Goal: Task Accomplishment & Management: Use online tool/utility

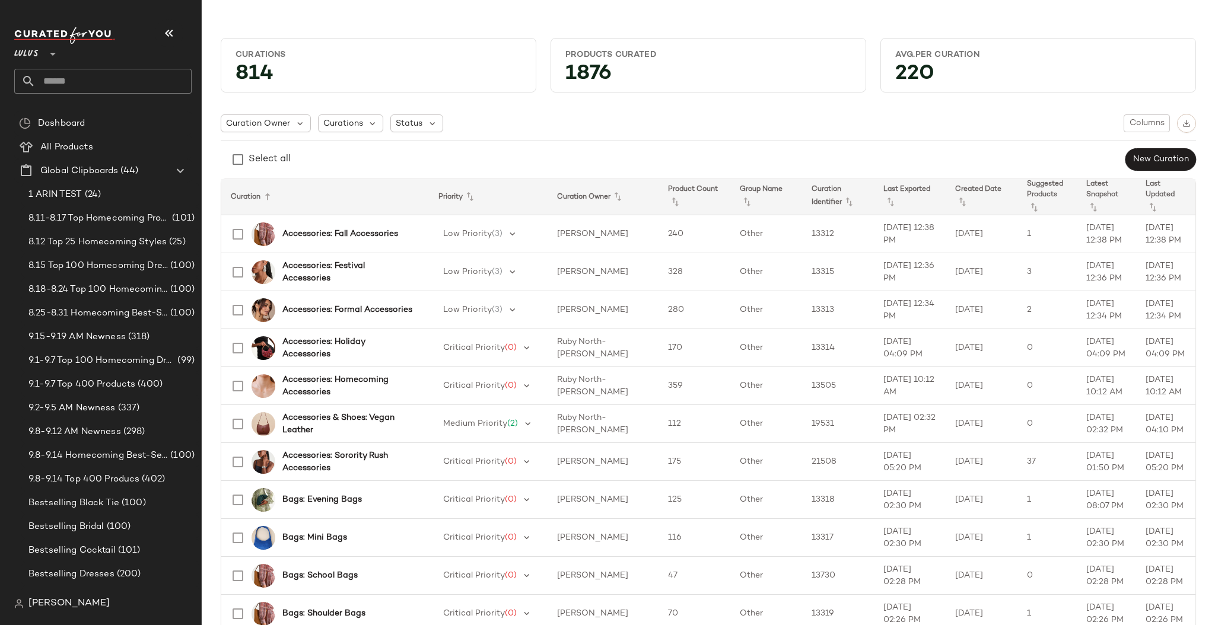
click at [101, 77] on input "text" at bounding box center [114, 81] width 156 height 25
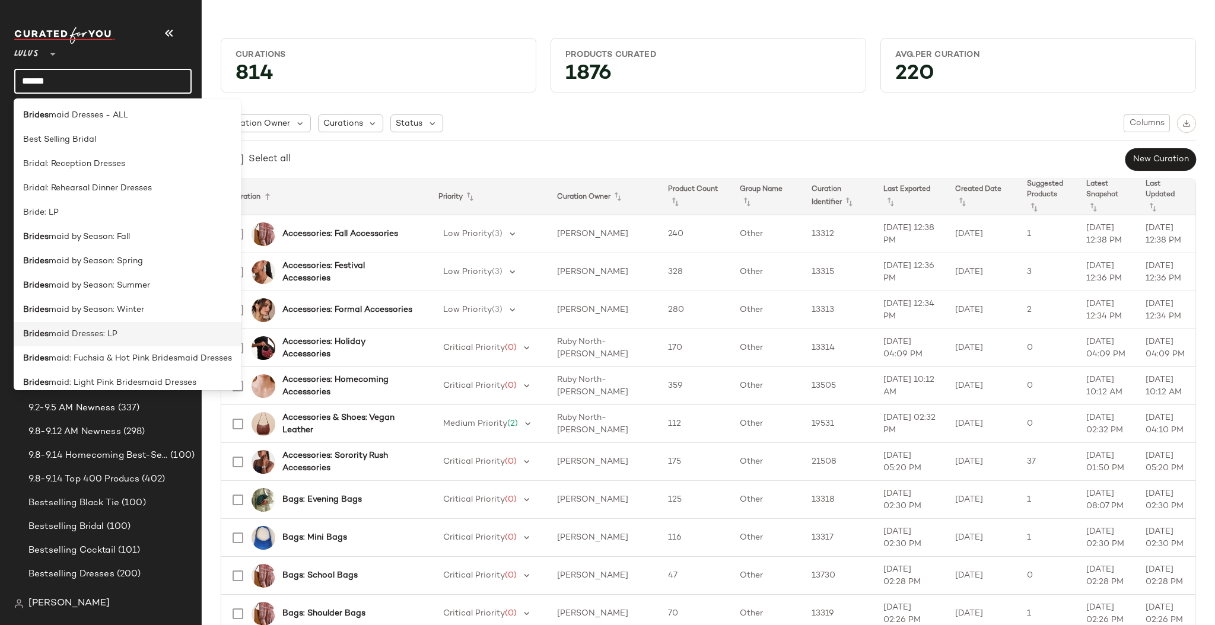
type input "******"
click at [129, 329] on div "Brides maid Dresses: LP" at bounding box center [127, 334] width 209 height 12
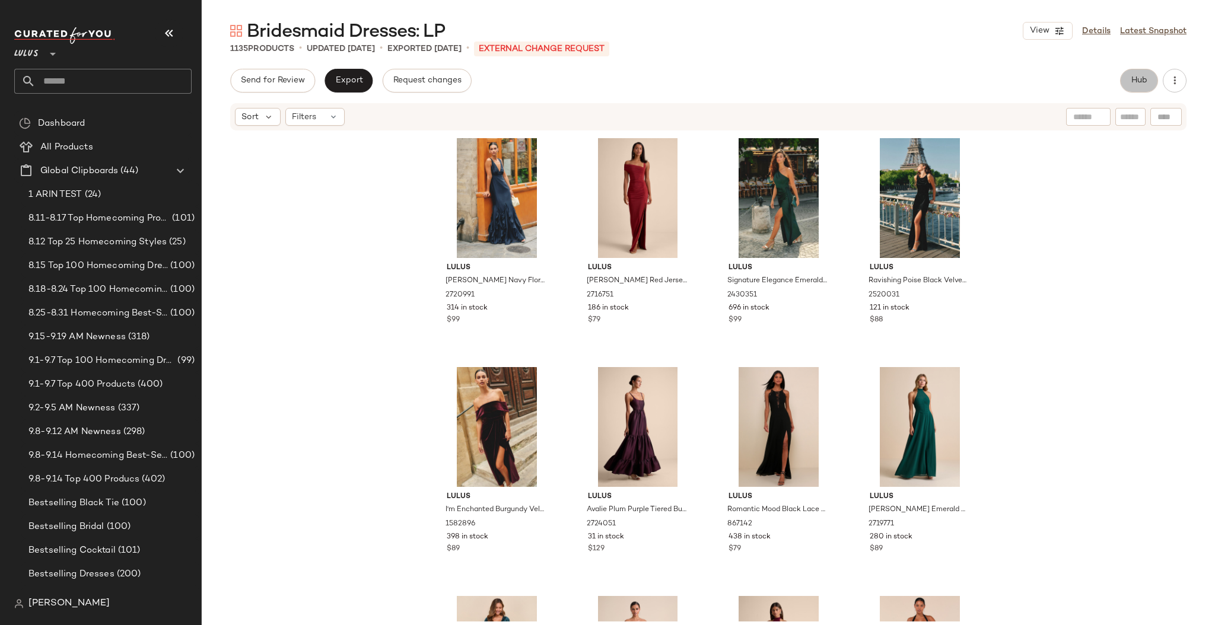
click at [1139, 81] on span "Hub" at bounding box center [1139, 80] width 17 height 9
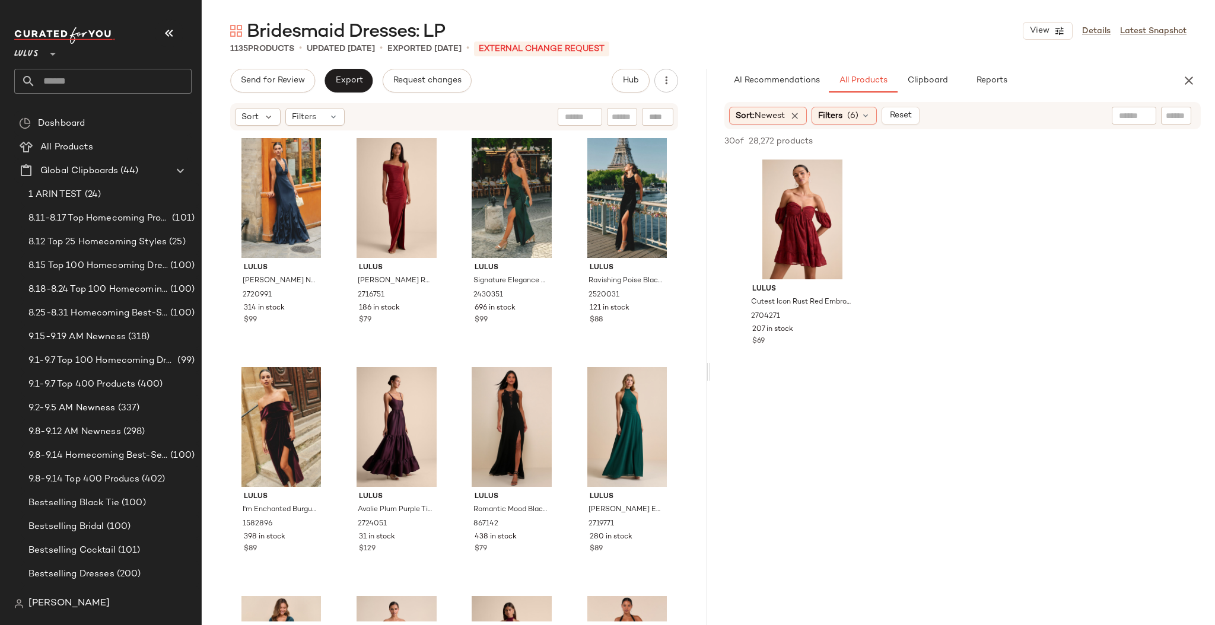
click at [1178, 116] on input "text" at bounding box center [1176, 116] width 21 height 12
paste input "*******"
type input "*******"
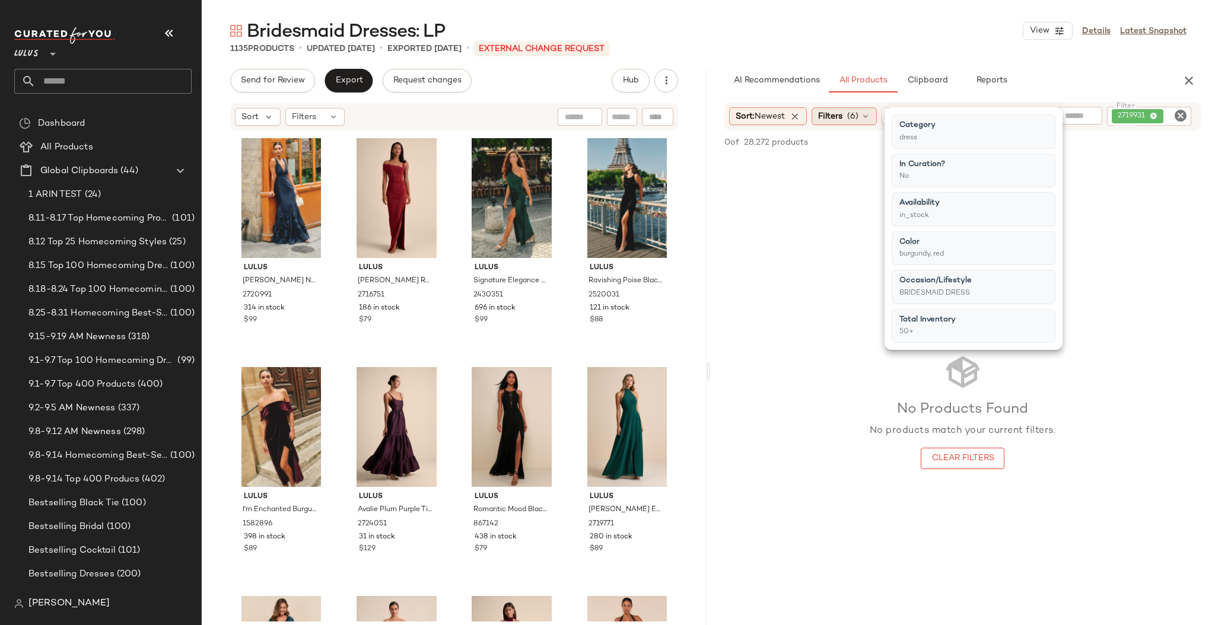
click at [870, 118] on icon at bounding box center [865, 116] width 9 height 9
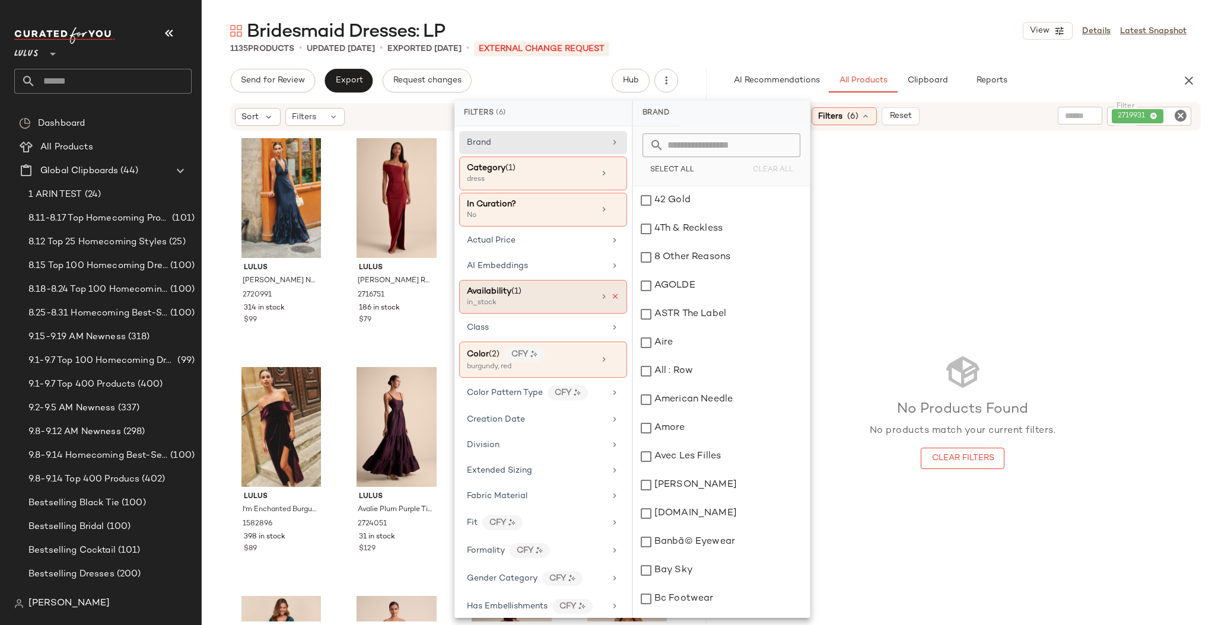
click at [611, 297] on icon at bounding box center [615, 297] width 8 height 8
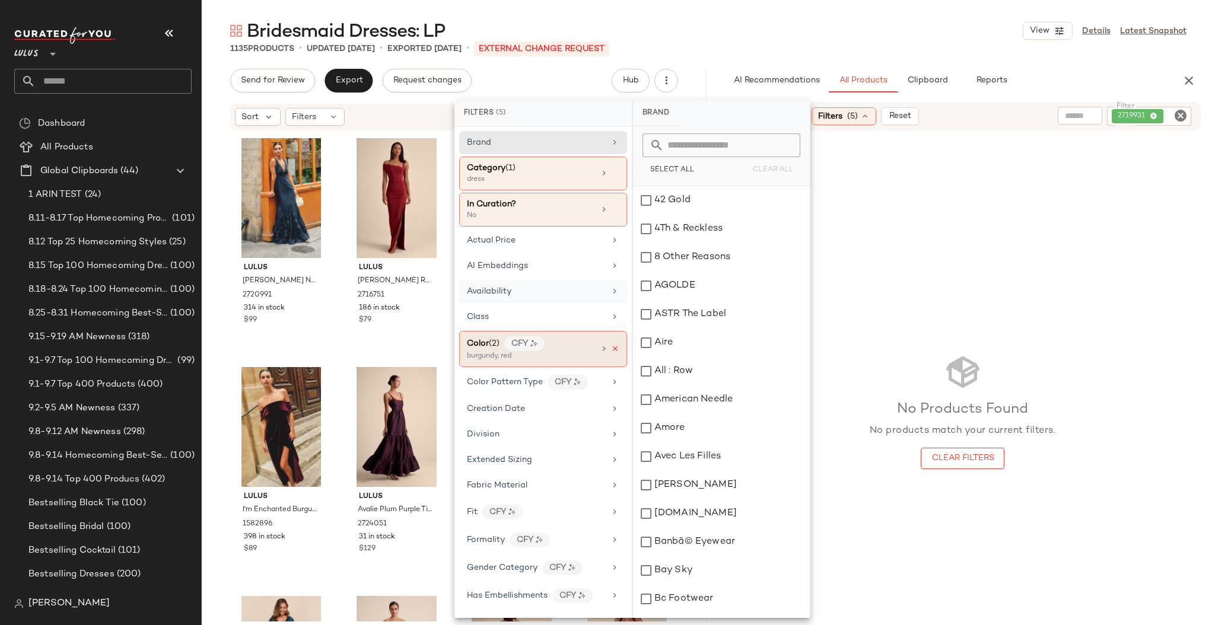
click at [612, 349] on icon at bounding box center [615, 349] width 8 height 8
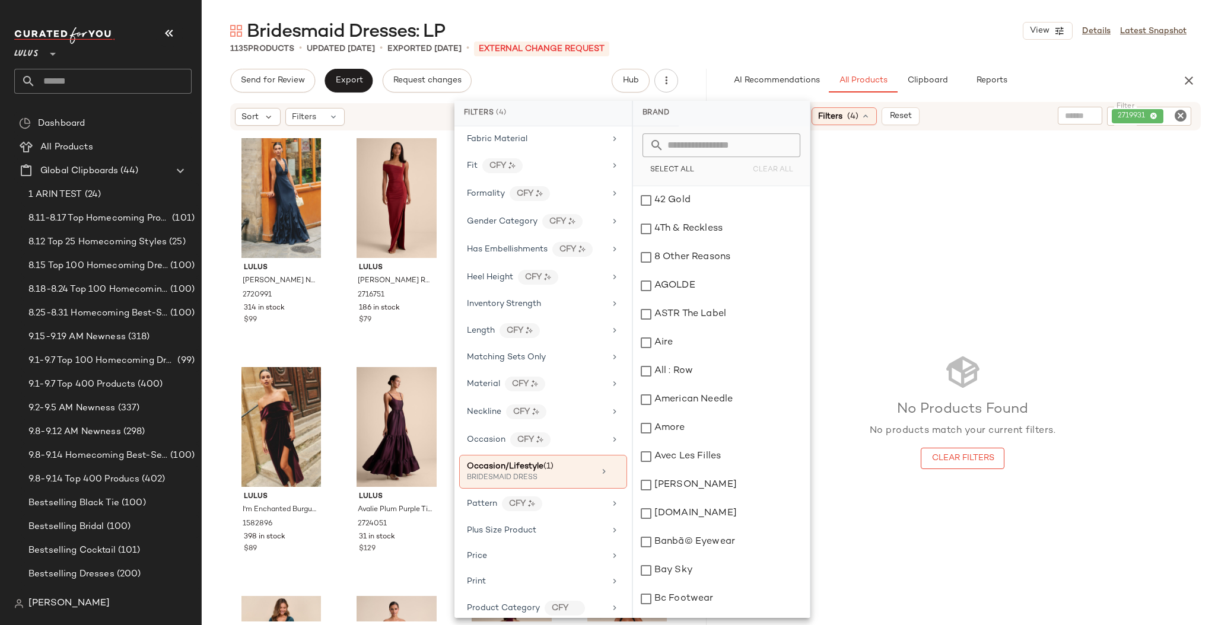
scroll to position [349, 0]
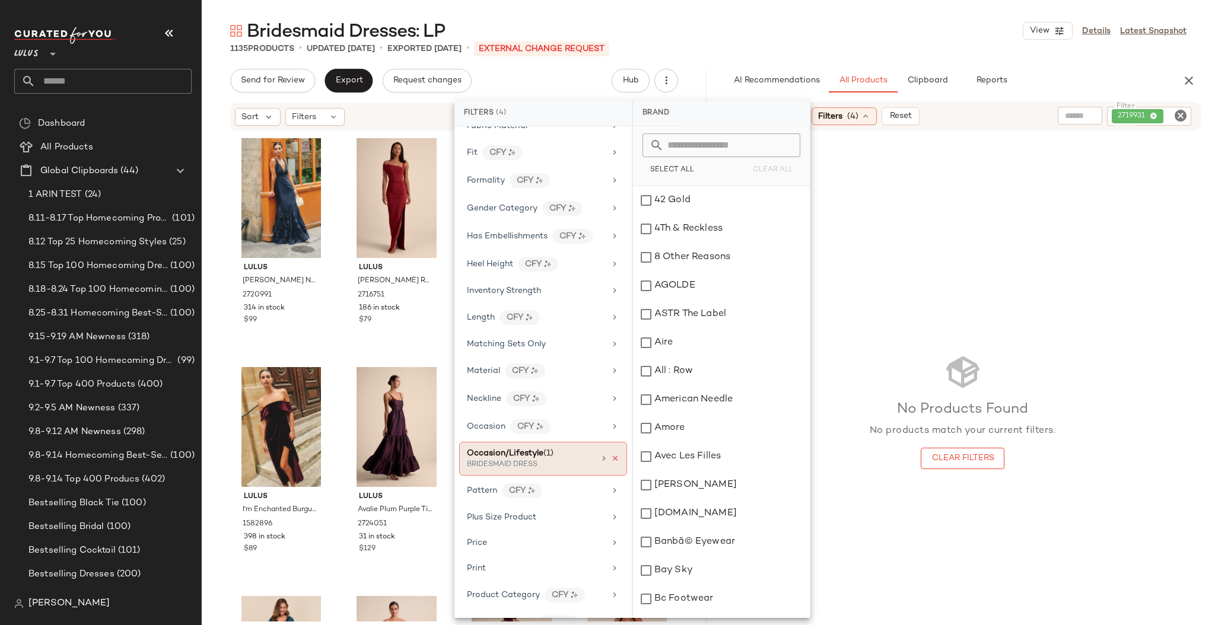
click at [611, 456] on icon at bounding box center [615, 458] width 8 height 8
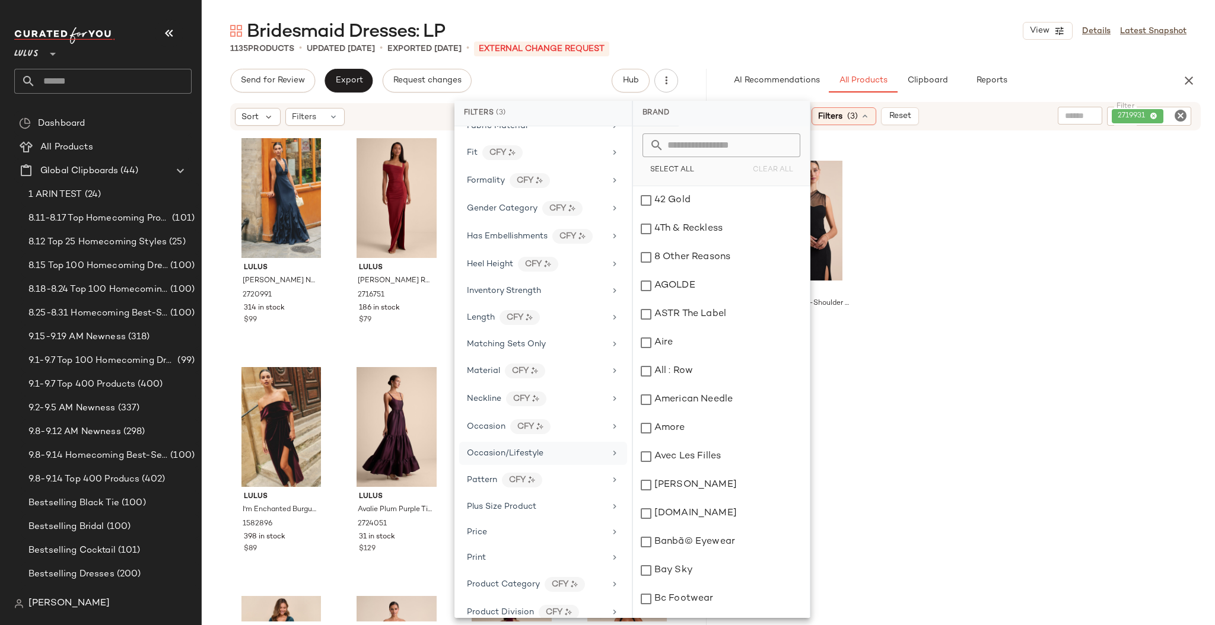
click at [964, 274] on div "Lulus Brayla Black One-Shoulder Mermaid Maxi Dress 2719931 237 in stock $99" at bounding box center [962, 267] width 505 height 220
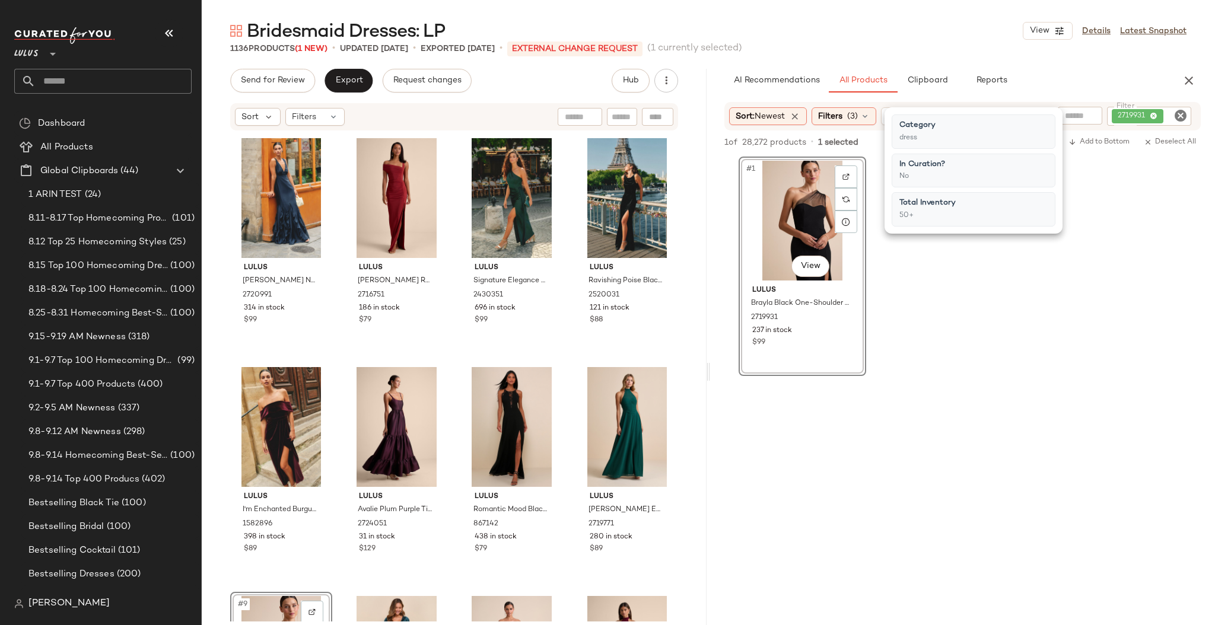
click at [687, 390] on div "Lulus [PERSON_NAME] Navy Floral Sleeveless Ruffled Maxi Dress 2720991 314 in st…" at bounding box center [454, 377] width 505 height 490
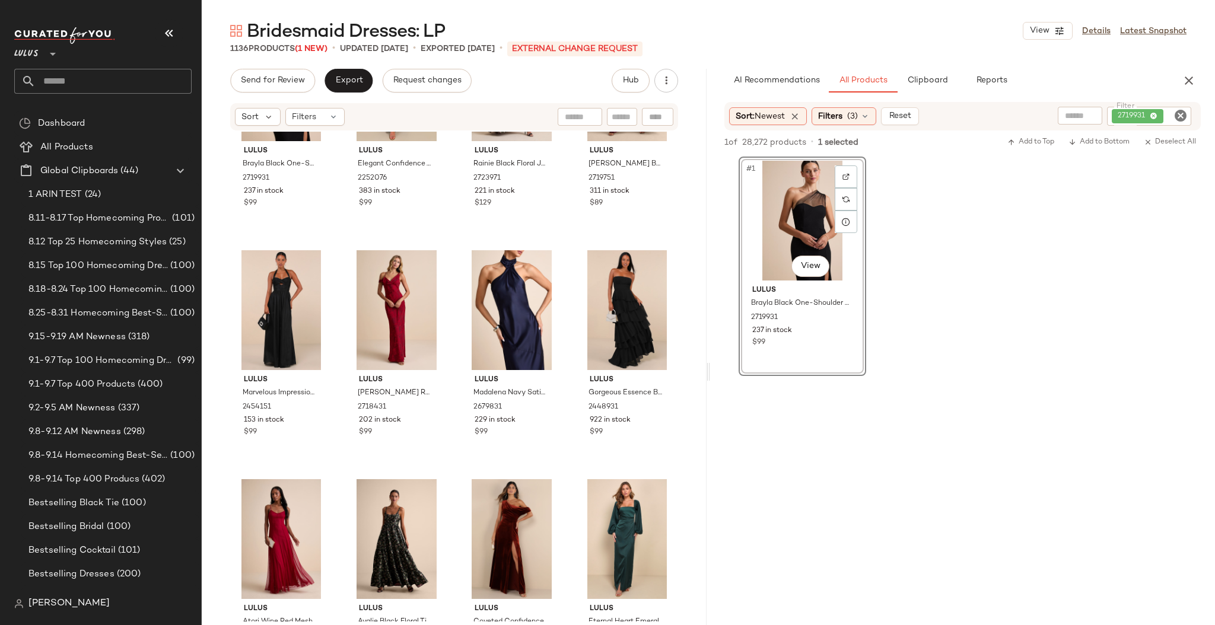
scroll to position [611, 0]
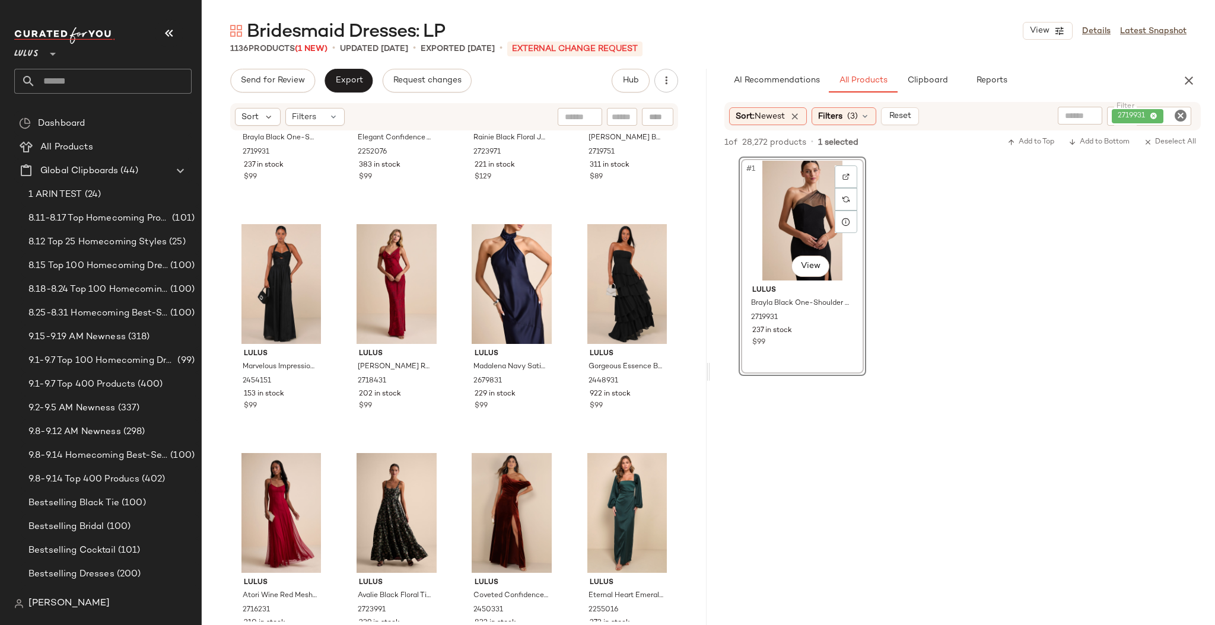
click at [689, 329] on div "Lulus Brayla Black One-Shoulder Mermaid Maxi Dress 2719931 237 in stock $99 Lul…" at bounding box center [454, 377] width 505 height 490
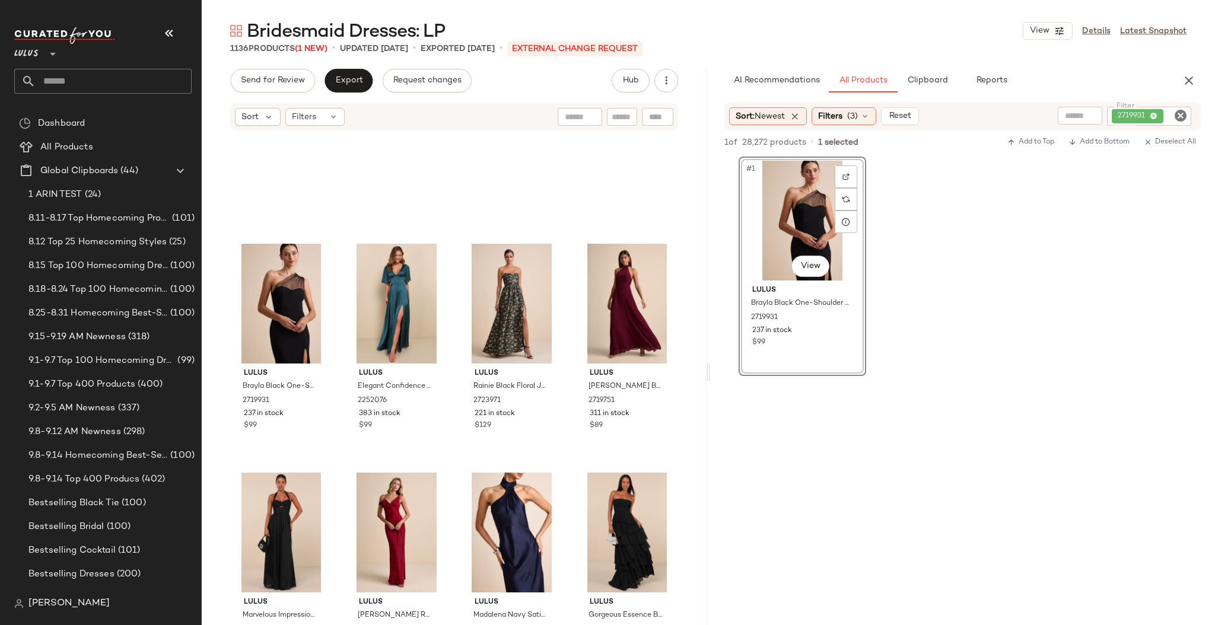
scroll to position [357, 0]
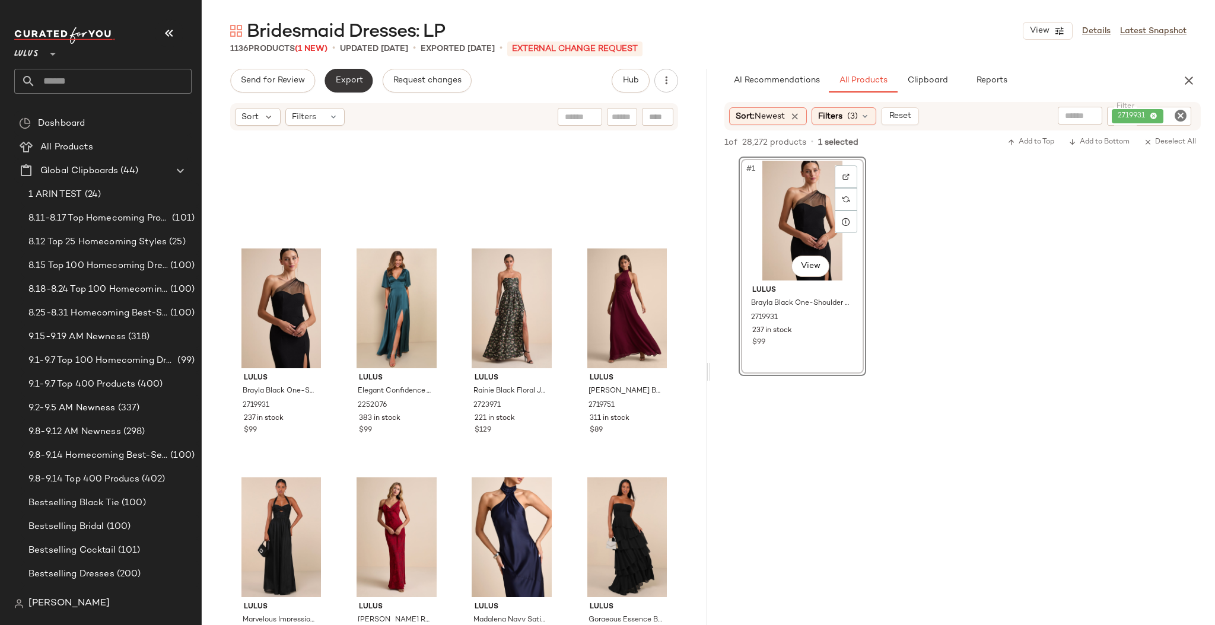
click at [357, 76] on span "Export" at bounding box center [349, 80] width 28 height 9
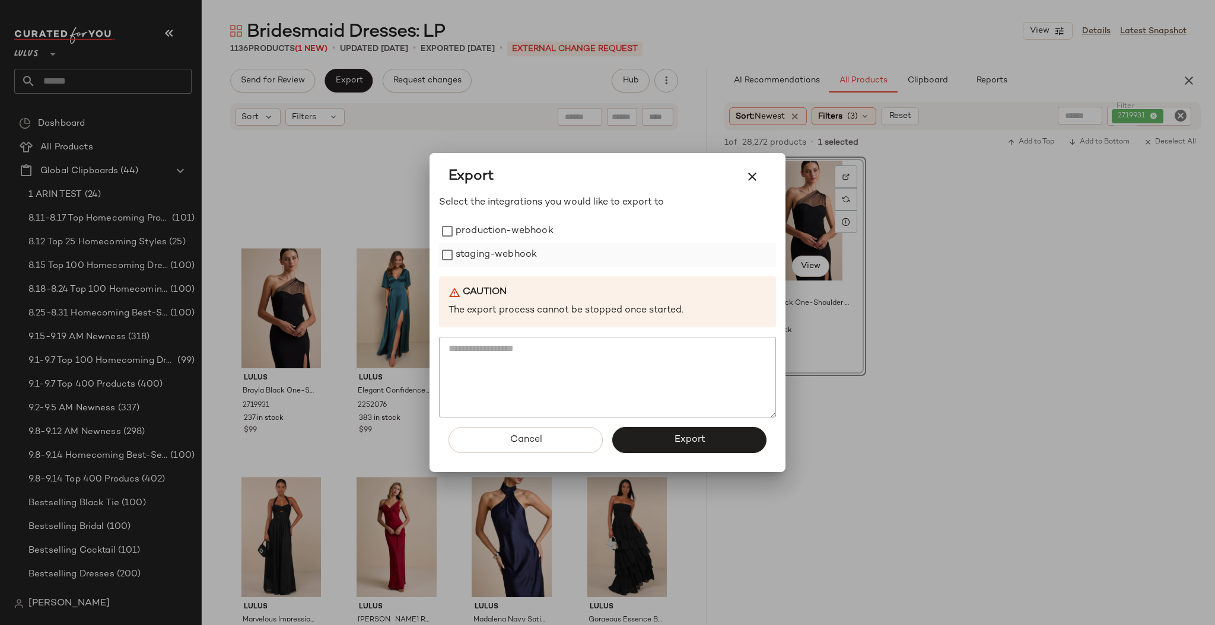
click at [488, 254] on label "staging-webhook" at bounding box center [496, 255] width 81 height 24
click at [501, 234] on label "production-webhook" at bounding box center [505, 232] width 98 height 24
click at [666, 440] on button "Export" at bounding box center [689, 440] width 154 height 26
